Goal: Information Seeking & Learning: Learn about a topic

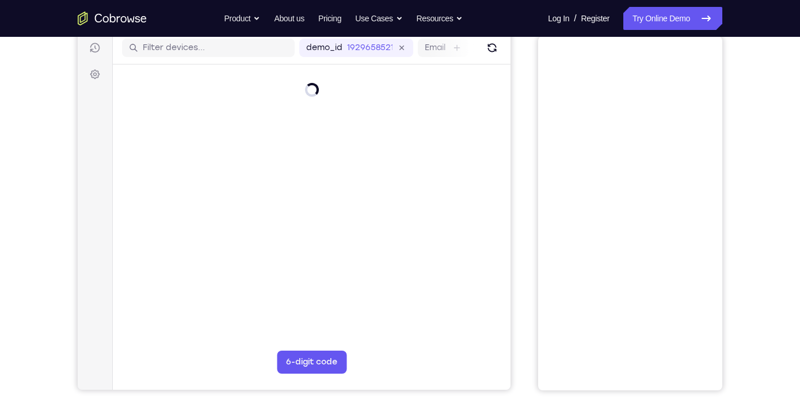
scroll to position [99, 0]
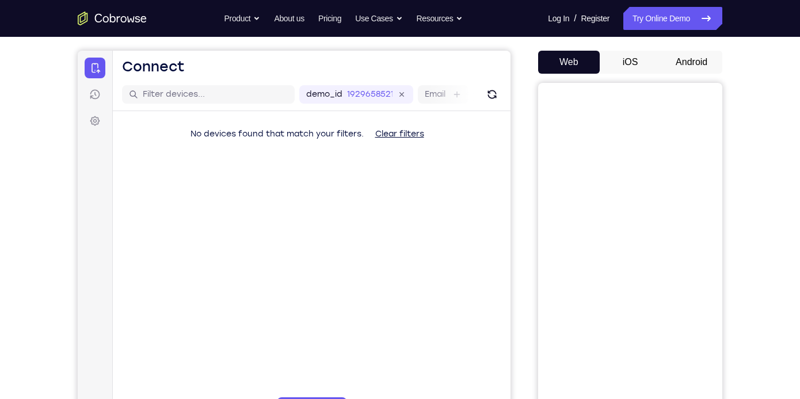
click at [643, 58] on button "iOS" at bounding box center [630, 62] width 62 height 23
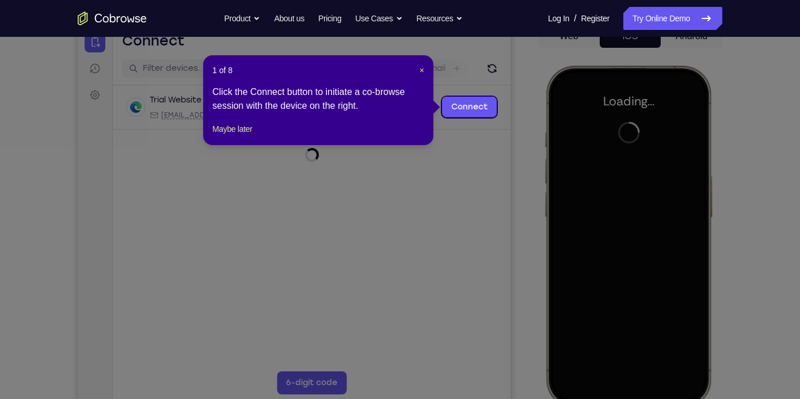
scroll to position [0, 0]
click at [419, 69] on span "×" at bounding box center [421, 70] width 5 height 9
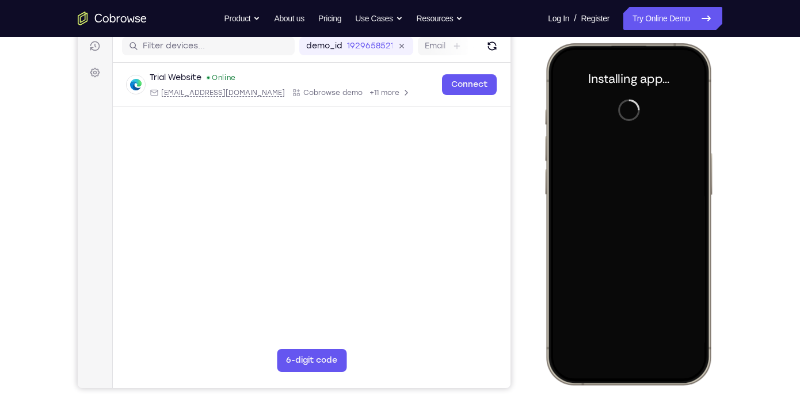
scroll to position [148, 0]
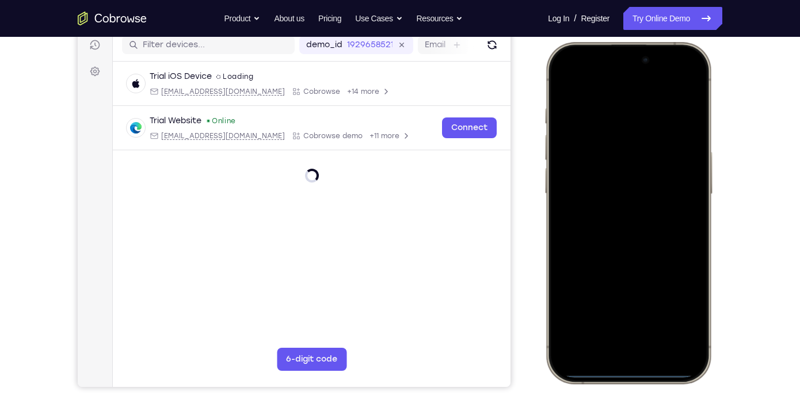
click at [559, 244] on div at bounding box center [627, 212] width 151 height 328
click at [567, 239] on div at bounding box center [627, 212] width 151 height 328
click at [617, 348] on div at bounding box center [627, 212] width 151 height 328
click at [629, 338] on div at bounding box center [627, 212] width 151 height 328
click at [611, 230] on div at bounding box center [627, 212] width 151 height 328
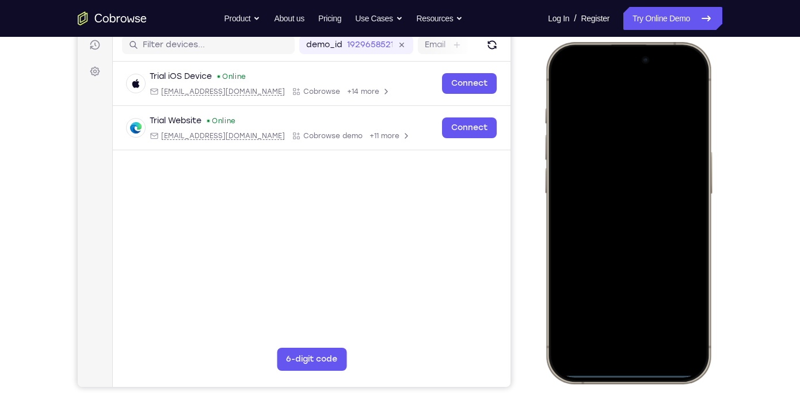
click at [595, 166] on div at bounding box center [627, 212] width 151 height 328
click at [607, 194] on div at bounding box center [627, 212] width 151 height 328
click at [609, 222] on div at bounding box center [627, 212] width 151 height 328
click at [624, 257] on div at bounding box center [627, 212] width 151 height 328
click at [613, 83] on div at bounding box center [627, 212] width 151 height 328
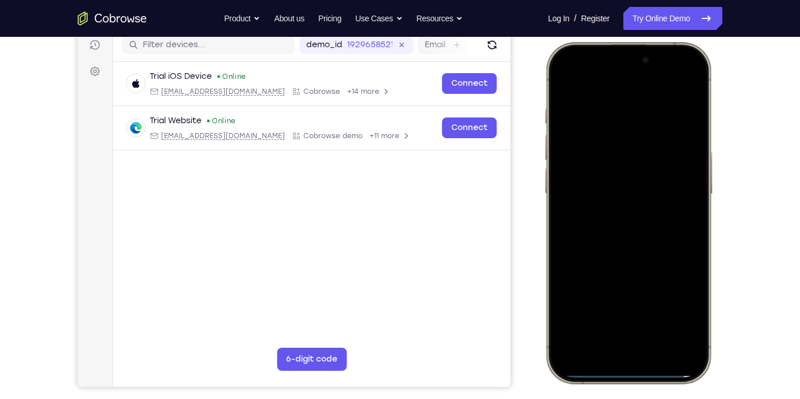
click at [613, 101] on div at bounding box center [627, 212] width 151 height 328
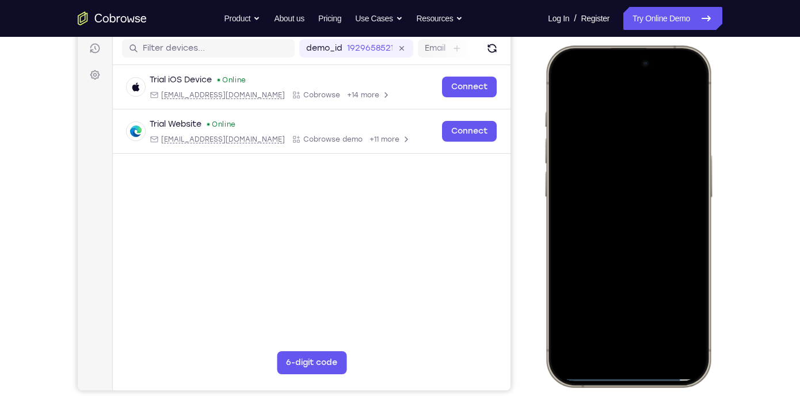
scroll to position [144, 0]
click at [679, 155] on div at bounding box center [627, 216] width 151 height 328
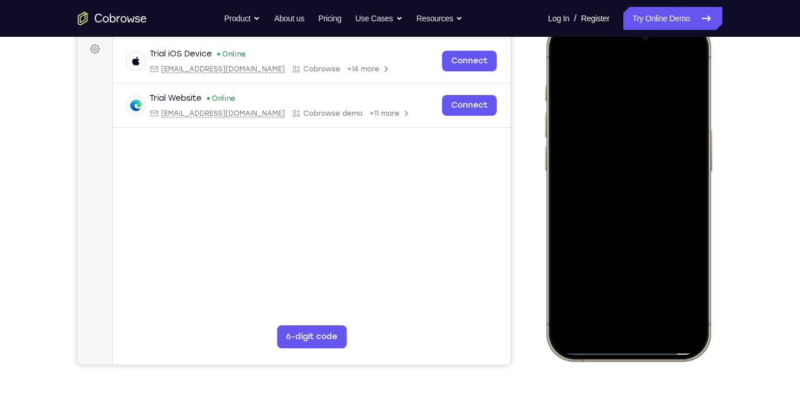
scroll to position [170, 0]
click at [684, 145] on div at bounding box center [627, 190] width 151 height 328
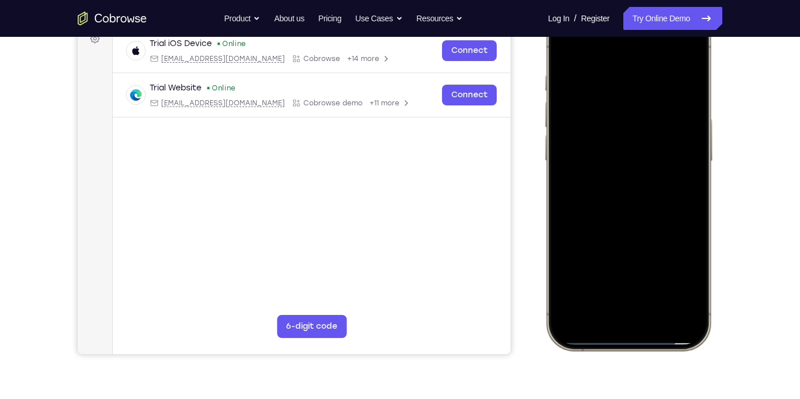
scroll to position [182, 0]
click at [691, 147] on div at bounding box center [627, 179] width 151 height 328
click at [690, 149] on div at bounding box center [627, 179] width 151 height 328
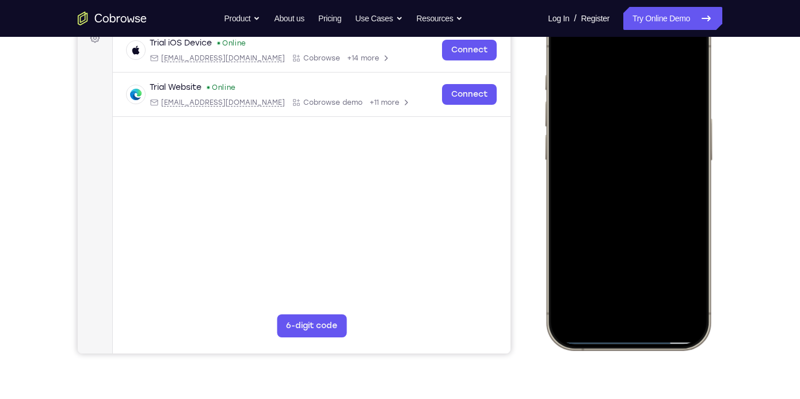
click at [680, 51] on div at bounding box center [627, 179] width 151 height 328
click at [655, 80] on div at bounding box center [627, 179] width 151 height 328
click at [683, 52] on div at bounding box center [627, 179] width 151 height 328
drag, startPoint x: 679, startPoint y: 79, endPoint x: 582, endPoint y: 81, distance: 97.2
click at [582, 81] on div at bounding box center [627, 179] width 151 height 328
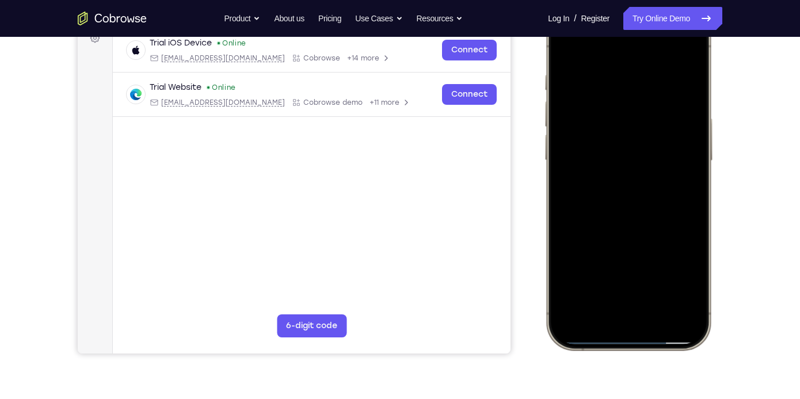
drag, startPoint x: 582, startPoint y: 81, endPoint x: 701, endPoint y: 117, distance: 124.6
click at [701, 117] on div at bounding box center [627, 179] width 151 height 328
click at [624, 238] on div at bounding box center [627, 179] width 151 height 328
drag, startPoint x: 680, startPoint y: 83, endPoint x: 560, endPoint y: 77, distance: 120.4
click at [560, 77] on div at bounding box center [627, 179] width 151 height 328
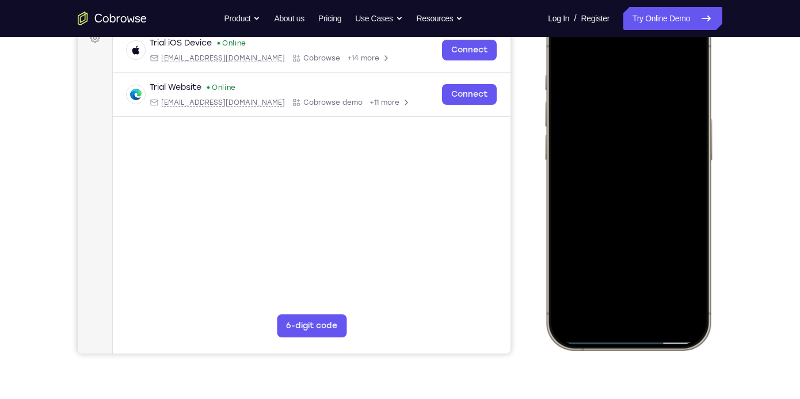
drag, startPoint x: 624, startPoint y: 197, endPoint x: 611, endPoint y: 94, distance: 103.7
click at [611, 94] on div at bounding box center [627, 179] width 151 height 328
drag, startPoint x: 674, startPoint y: 91, endPoint x: 671, endPoint y: 139, distance: 47.8
click at [671, 139] on div at bounding box center [627, 179] width 151 height 328
click at [696, 120] on div at bounding box center [627, 179] width 151 height 328
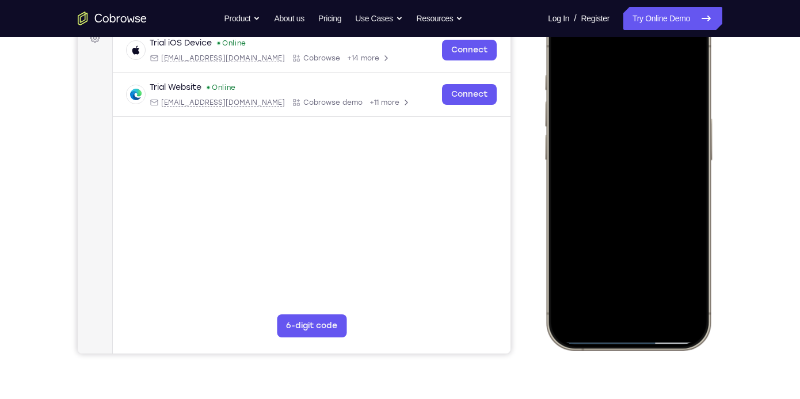
click at [697, 123] on div at bounding box center [627, 179] width 151 height 328
drag, startPoint x: 671, startPoint y: 205, endPoint x: 666, endPoint y: 43, distance: 162.3
click at [666, 43] on div at bounding box center [627, 179] width 151 height 328
drag, startPoint x: 636, startPoint y: 158, endPoint x: 612, endPoint y: 68, distance: 92.9
click at [612, 68] on div at bounding box center [627, 179] width 151 height 328
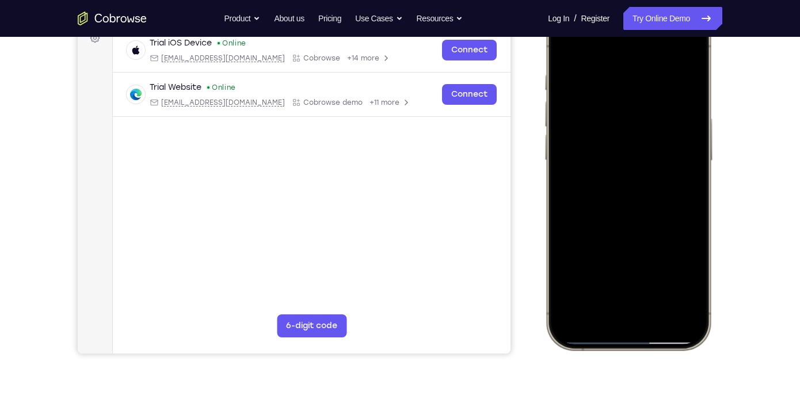
drag, startPoint x: 650, startPoint y: 178, endPoint x: 629, endPoint y: 66, distance: 114.1
click at [629, 66] on div at bounding box center [627, 179] width 151 height 328
drag, startPoint x: 659, startPoint y: 184, endPoint x: 637, endPoint y: 126, distance: 61.9
click at [637, 126] on div at bounding box center [627, 179] width 151 height 328
drag, startPoint x: 666, startPoint y: 212, endPoint x: 626, endPoint y: 178, distance: 52.7
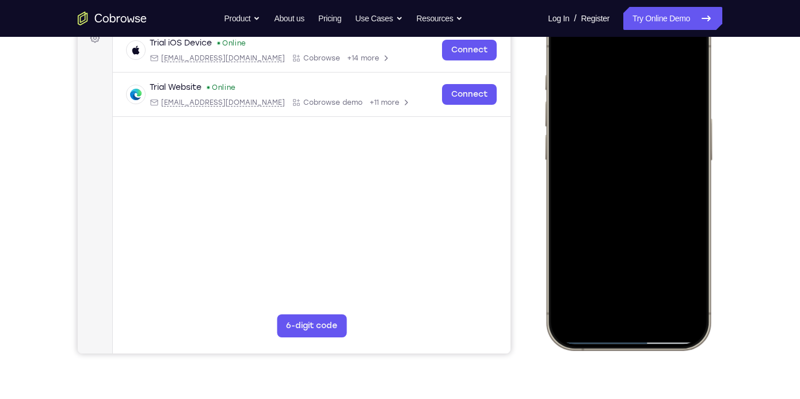
click at [626, 178] on div at bounding box center [627, 179] width 151 height 328
click at [667, 182] on div at bounding box center [627, 179] width 151 height 328
drag, startPoint x: 663, startPoint y: 220, endPoint x: 638, endPoint y: 75, distance: 147.7
click at [638, 75] on div at bounding box center [627, 179] width 151 height 328
drag, startPoint x: 582, startPoint y: 159, endPoint x: 574, endPoint y: 272, distance: 113.6
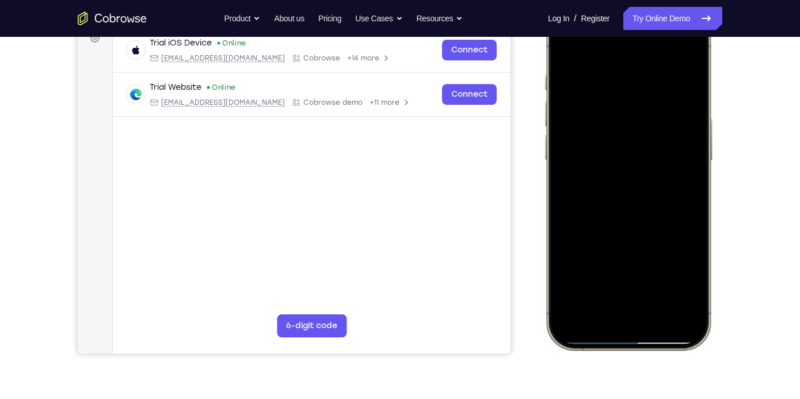
click at [574, 272] on div at bounding box center [627, 179] width 151 height 328
drag, startPoint x: 639, startPoint y: 95, endPoint x: 620, endPoint y: 261, distance: 167.3
click at [620, 261] on div at bounding box center [627, 179] width 151 height 328
drag, startPoint x: 636, startPoint y: 101, endPoint x: 634, endPoint y: 181, distance: 79.4
click at [634, 181] on div at bounding box center [627, 179] width 151 height 328
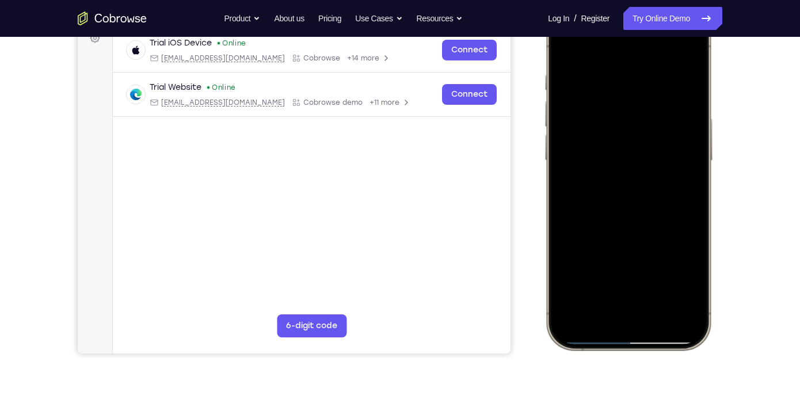
click at [698, 125] on div at bounding box center [627, 179] width 151 height 328
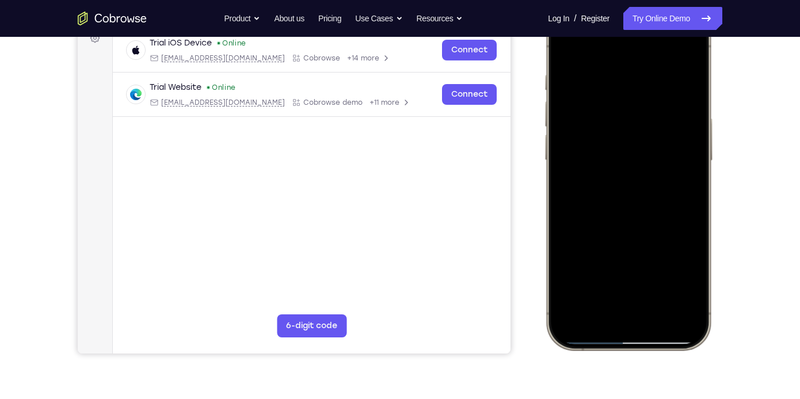
drag, startPoint x: 652, startPoint y: 93, endPoint x: 621, endPoint y: 39, distance: 62.4
click at [621, 39] on div at bounding box center [627, 179] width 151 height 328
drag, startPoint x: 647, startPoint y: 158, endPoint x: 622, endPoint y: 70, distance: 91.4
click at [622, 70] on div at bounding box center [627, 179] width 151 height 328
drag, startPoint x: 680, startPoint y: 190, endPoint x: 655, endPoint y: 102, distance: 91.4
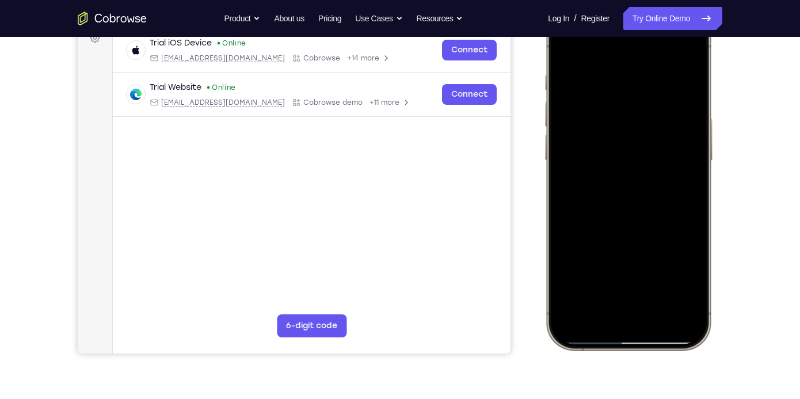
click at [655, 102] on div at bounding box center [627, 179] width 151 height 328
drag, startPoint x: 645, startPoint y: 196, endPoint x: 634, endPoint y: 113, distance: 83.6
click at [634, 113] on div at bounding box center [627, 179] width 151 height 328
drag, startPoint x: 651, startPoint y: 201, endPoint x: 629, endPoint y: 112, distance: 91.1
click at [629, 112] on div at bounding box center [627, 179] width 151 height 328
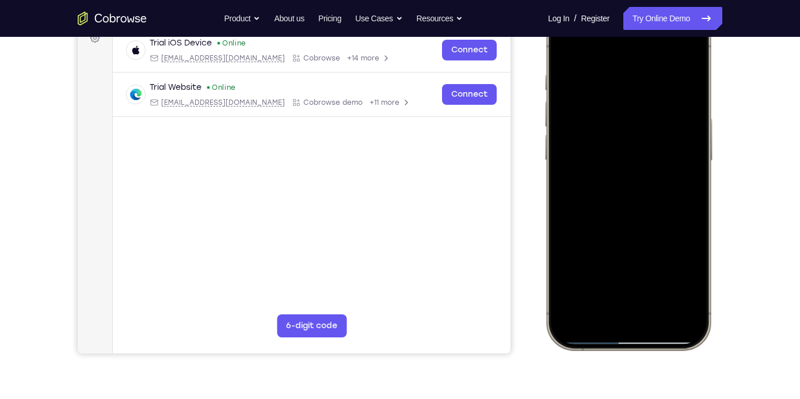
drag, startPoint x: 648, startPoint y: 212, endPoint x: 618, endPoint y: 123, distance: 94.4
click at [618, 123] on div at bounding box center [627, 179] width 151 height 328
drag, startPoint x: 641, startPoint y: 217, endPoint x: 633, endPoint y: 109, distance: 107.9
click at [633, 109] on div at bounding box center [627, 179] width 151 height 328
drag, startPoint x: 645, startPoint y: 209, endPoint x: 639, endPoint y: 39, distance: 171.0
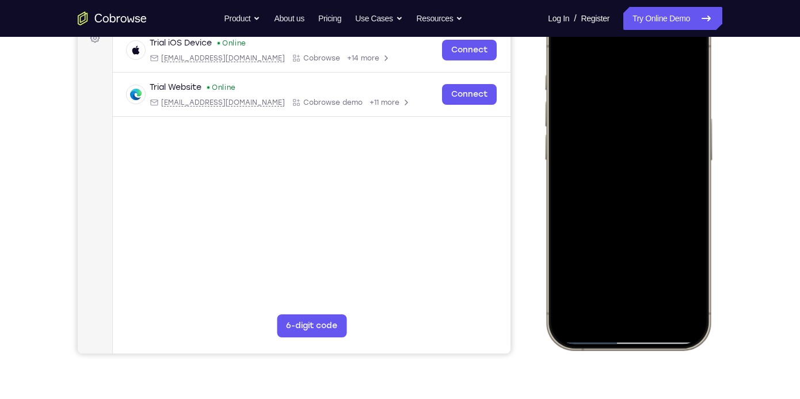
click at [639, 39] on div at bounding box center [627, 179] width 151 height 328
drag, startPoint x: 655, startPoint y: 172, endPoint x: 644, endPoint y: 86, distance: 86.4
click at [644, 86] on div at bounding box center [627, 179] width 151 height 328
drag, startPoint x: 663, startPoint y: 183, endPoint x: 641, endPoint y: 87, distance: 98.0
click at [641, 87] on div at bounding box center [627, 179] width 151 height 328
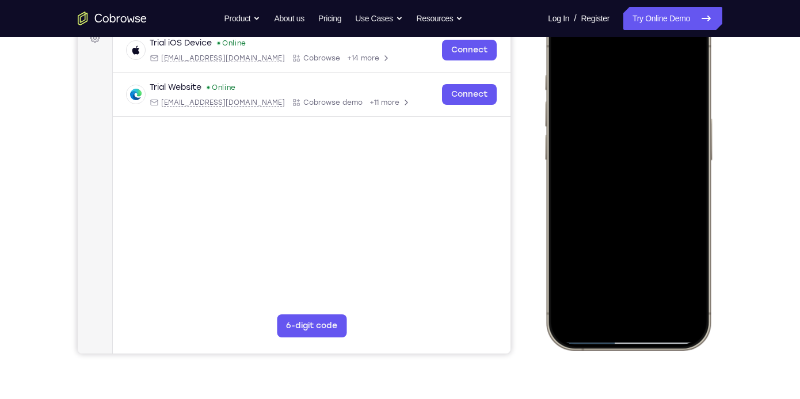
drag, startPoint x: 631, startPoint y: 198, endPoint x: 604, endPoint y: 132, distance: 71.5
click at [604, 132] on div at bounding box center [627, 179] width 151 height 328
drag, startPoint x: 642, startPoint y: 228, endPoint x: 610, endPoint y: 87, distance: 144.6
click at [610, 87] on div at bounding box center [627, 179] width 151 height 328
drag, startPoint x: 656, startPoint y: 215, endPoint x: 629, endPoint y: 87, distance: 130.1
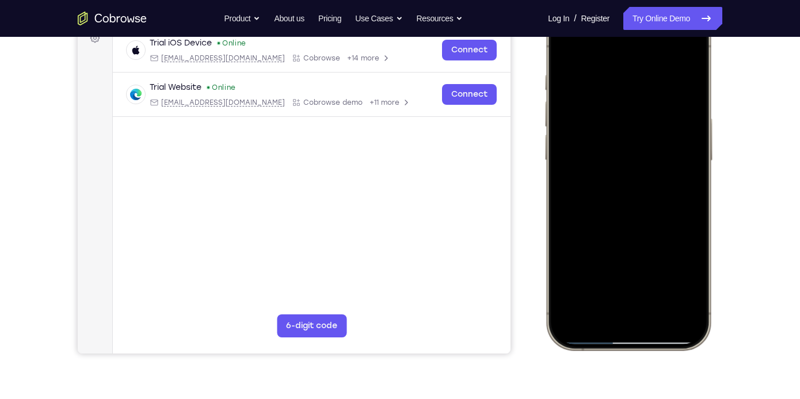
click at [629, 87] on div at bounding box center [627, 179] width 151 height 328
drag, startPoint x: 659, startPoint y: 209, endPoint x: 669, endPoint y: 94, distance: 116.1
click at [669, 94] on div at bounding box center [627, 179] width 151 height 328
drag, startPoint x: 674, startPoint y: 213, endPoint x: 584, endPoint y: 64, distance: 173.9
click at [584, 64] on div at bounding box center [627, 179] width 151 height 328
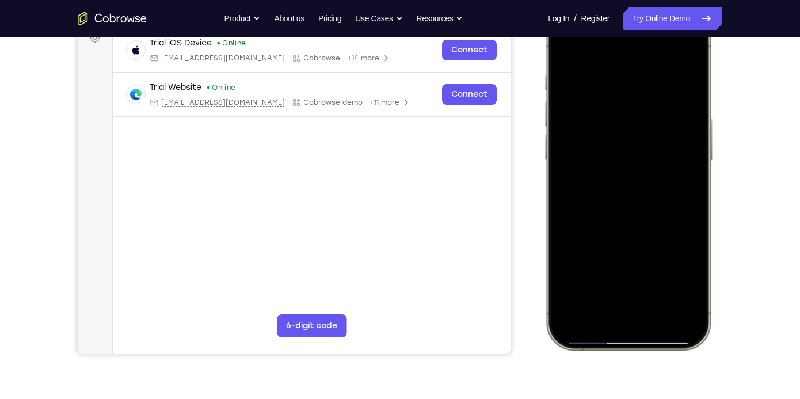
drag, startPoint x: 647, startPoint y: 161, endPoint x: 609, endPoint y: 62, distance: 106.0
click at [609, 62] on div at bounding box center [627, 179] width 151 height 328
drag, startPoint x: 642, startPoint y: 177, endPoint x: 624, endPoint y: 68, distance: 110.2
click at [624, 68] on div at bounding box center [627, 179] width 151 height 328
drag, startPoint x: 655, startPoint y: 218, endPoint x: 632, endPoint y: 87, distance: 132.6
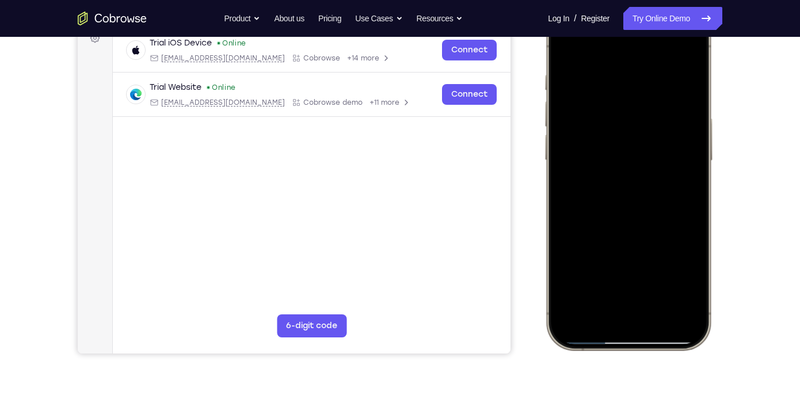
click at [632, 87] on div at bounding box center [627, 179] width 151 height 328
drag, startPoint x: 652, startPoint y: 193, endPoint x: 627, endPoint y: 93, distance: 103.7
click at [627, 93] on div at bounding box center [627, 179] width 151 height 328
drag, startPoint x: 675, startPoint y: 208, endPoint x: 647, endPoint y: 163, distance: 52.2
click at [647, 163] on div at bounding box center [627, 179] width 151 height 328
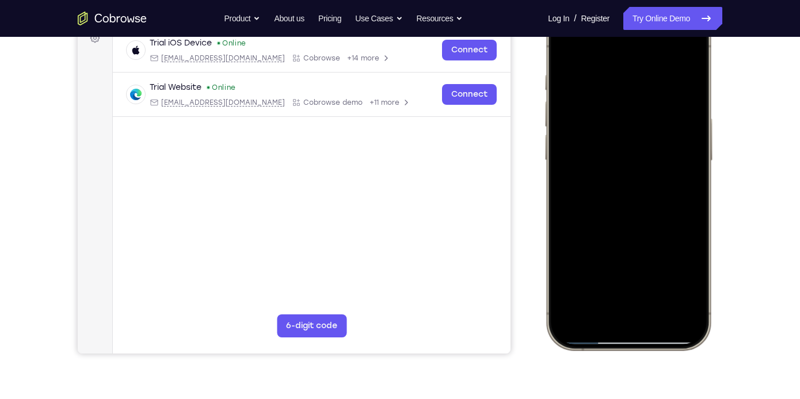
drag, startPoint x: 641, startPoint y: 162, endPoint x: 640, endPoint y: 189, distance: 27.1
click at [640, 189] on div at bounding box center [627, 179] width 151 height 328
drag, startPoint x: 663, startPoint y: 215, endPoint x: 639, endPoint y: 102, distance: 115.2
click at [639, 102] on div at bounding box center [627, 179] width 151 height 328
drag, startPoint x: 653, startPoint y: 202, endPoint x: 651, endPoint y: 82, distance: 120.2
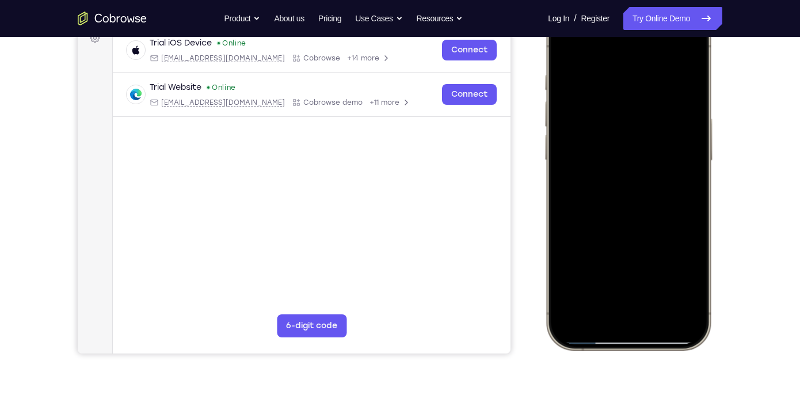
click at [651, 82] on div at bounding box center [627, 179] width 151 height 328
drag, startPoint x: 638, startPoint y: 204, endPoint x: 637, endPoint y: 217, distance: 12.7
click at [637, 217] on div at bounding box center [627, 179] width 151 height 328
click at [698, 131] on div at bounding box center [627, 179] width 151 height 328
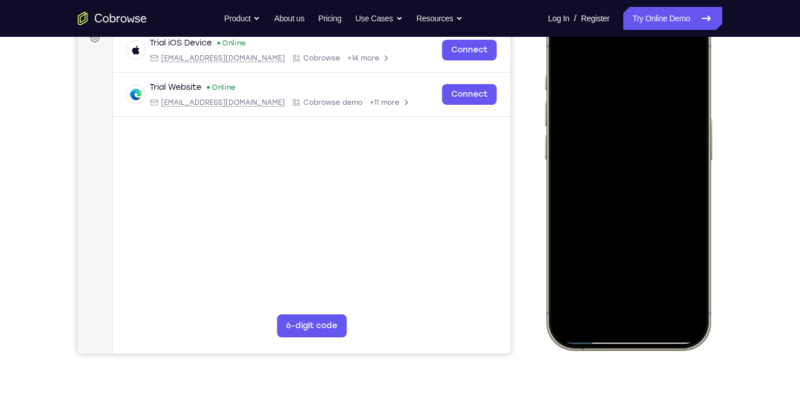
click at [698, 131] on div at bounding box center [627, 179] width 151 height 328
drag, startPoint x: 657, startPoint y: 211, endPoint x: 621, endPoint y: 120, distance: 98.1
click at [621, 120] on div at bounding box center [627, 179] width 151 height 328
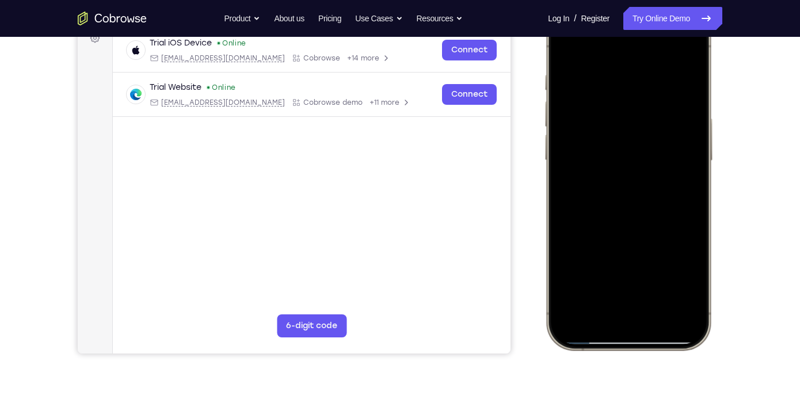
drag, startPoint x: 631, startPoint y: 187, endPoint x: 614, endPoint y: 82, distance: 106.0
click at [614, 82] on div at bounding box center [627, 179] width 151 height 328
drag, startPoint x: 641, startPoint y: 198, endPoint x: 606, endPoint y: 104, distance: 101.4
click at [606, 104] on div at bounding box center [627, 179] width 151 height 328
click at [698, 141] on div at bounding box center [627, 179] width 151 height 328
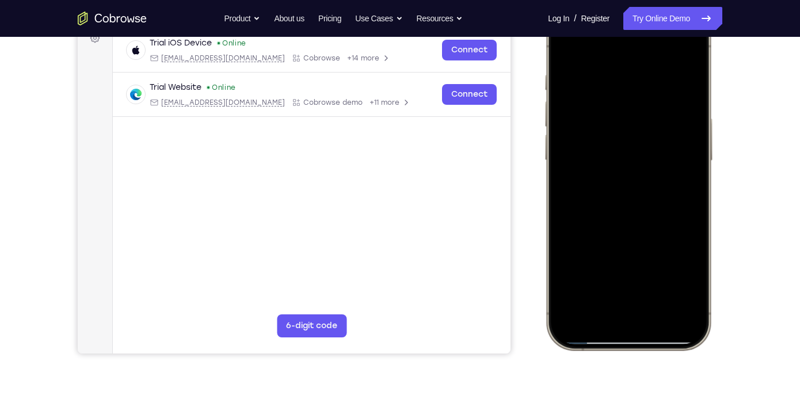
click at [561, 144] on div at bounding box center [627, 179] width 151 height 328
click at [696, 138] on div at bounding box center [627, 179] width 151 height 328
click at [695, 142] on div at bounding box center [627, 179] width 151 height 328
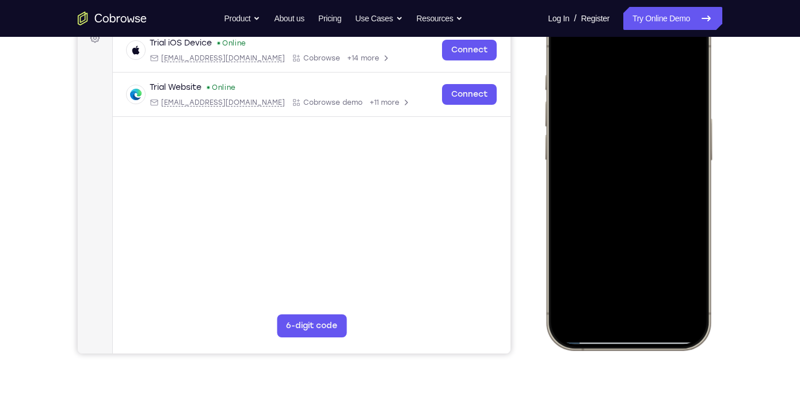
click at [695, 142] on div at bounding box center [627, 179] width 151 height 328
drag, startPoint x: 670, startPoint y: 209, endPoint x: 643, endPoint y: 91, distance: 121.0
click at [643, 91] on div at bounding box center [627, 179] width 151 height 328
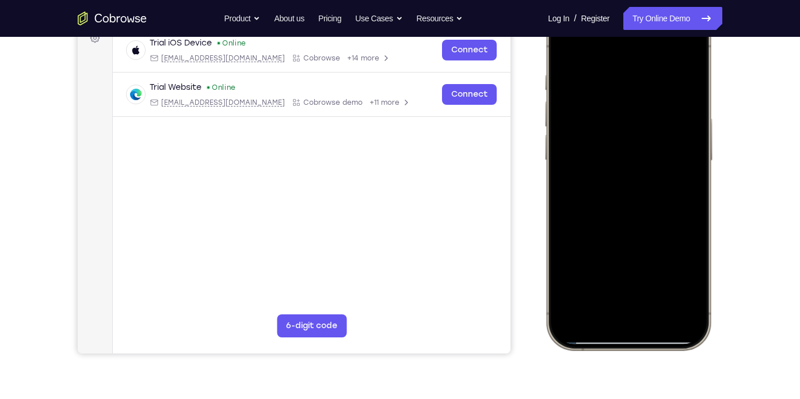
drag, startPoint x: 651, startPoint y: 181, endPoint x: 626, endPoint y: 52, distance: 131.7
click at [626, 52] on div at bounding box center [627, 179] width 151 height 328
drag, startPoint x: 638, startPoint y: 190, endPoint x: 595, endPoint y: 30, distance: 166.0
click at [595, 30] on div at bounding box center [627, 179] width 151 height 328
drag, startPoint x: 652, startPoint y: 179, endPoint x: 614, endPoint y: 77, distance: 109.2
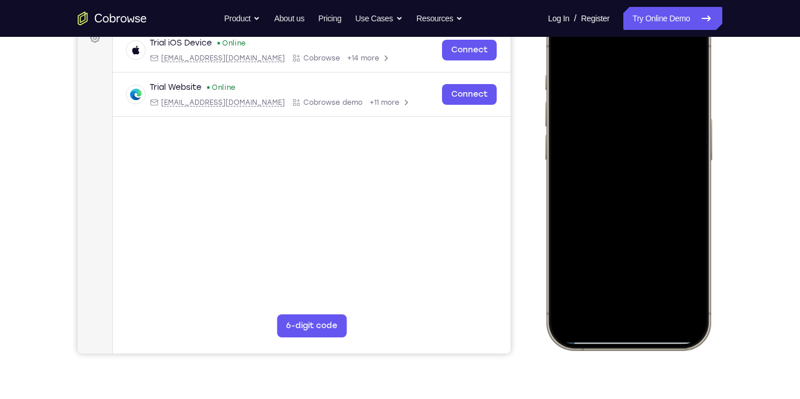
click at [614, 77] on div at bounding box center [627, 179] width 151 height 328
drag, startPoint x: 648, startPoint y: 181, endPoint x: 624, endPoint y: 118, distance: 67.2
click at [624, 118] on div at bounding box center [627, 179] width 151 height 328
click at [691, 179] on div at bounding box center [627, 179] width 151 height 328
drag, startPoint x: 679, startPoint y: 198, endPoint x: 666, endPoint y: 160, distance: 40.9
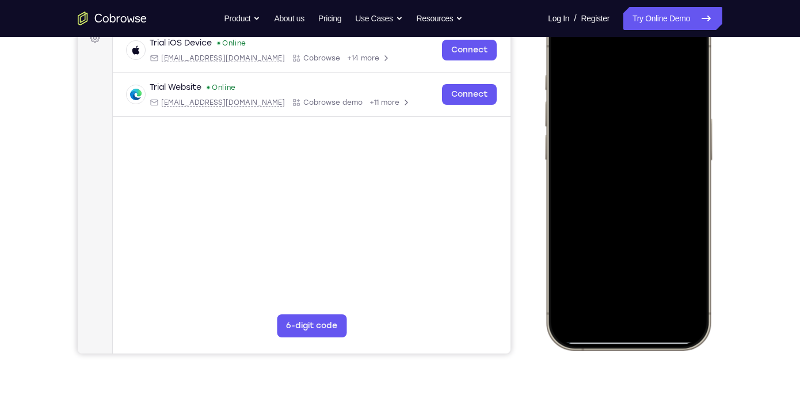
click at [666, 160] on div at bounding box center [627, 179] width 151 height 328
click at [694, 146] on div at bounding box center [627, 179] width 151 height 328
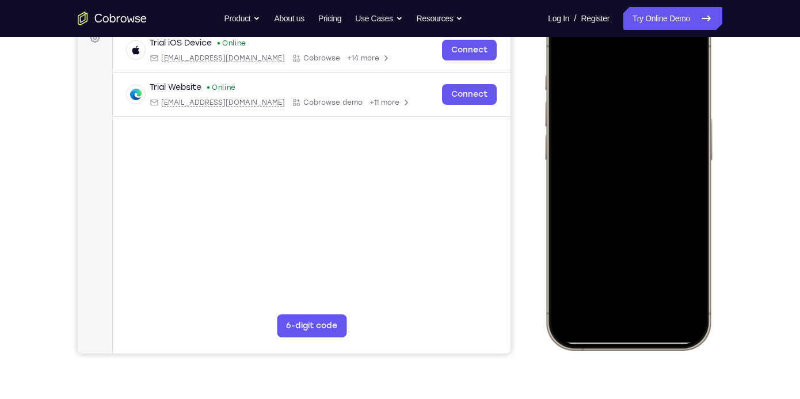
drag, startPoint x: 648, startPoint y: 225, endPoint x: 621, endPoint y: 47, distance: 180.8
click at [621, 47] on div at bounding box center [627, 179] width 151 height 328
drag, startPoint x: 660, startPoint y: 201, endPoint x: 628, endPoint y: 71, distance: 133.2
click at [628, 71] on div at bounding box center [627, 179] width 151 height 328
drag, startPoint x: 645, startPoint y: 178, endPoint x: 626, endPoint y: 142, distance: 41.4
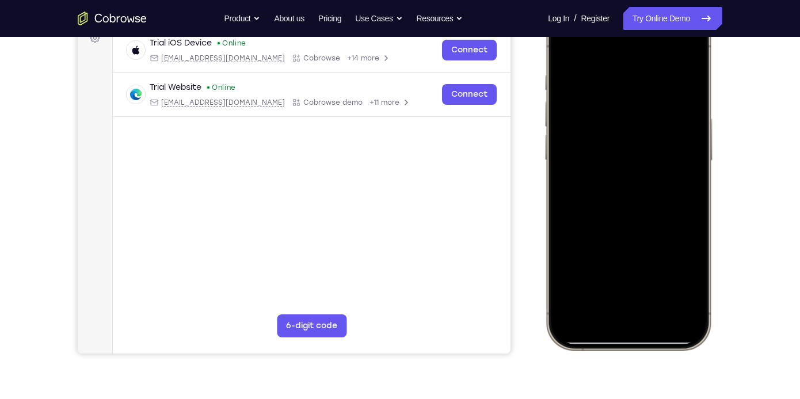
click at [626, 142] on div at bounding box center [627, 179] width 151 height 328
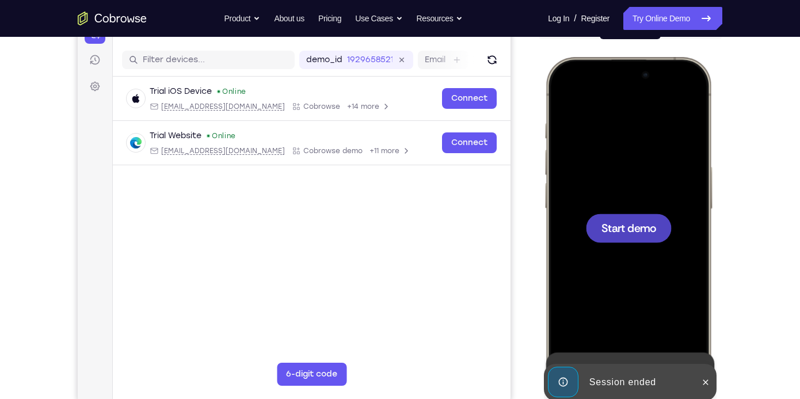
scroll to position [133, 0]
